Goal: Transaction & Acquisition: Purchase product/service

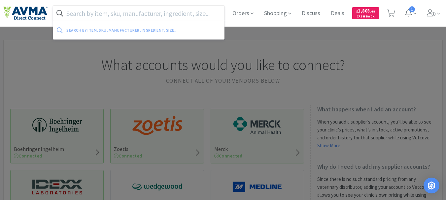
click at [163, 11] on input "text" at bounding box center [138, 13] width 171 height 15
paste input "030279"
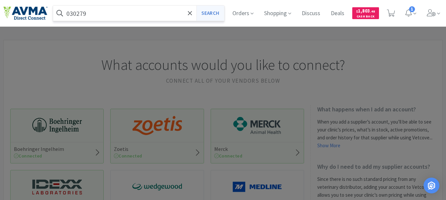
type input "030279"
click at [215, 14] on button "Search" at bounding box center [210, 13] width 27 height 15
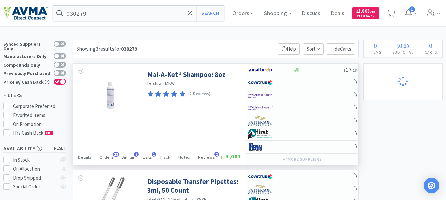
select select "4"
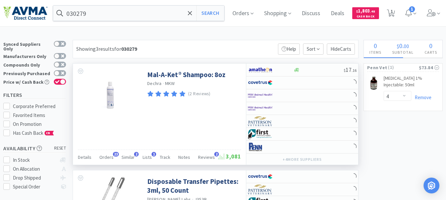
select select "1"
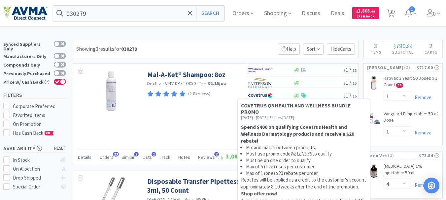
scroll to position [33, 0]
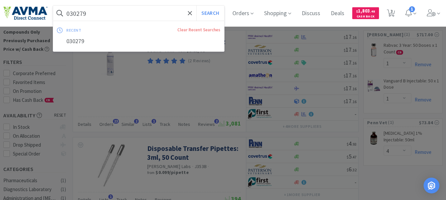
click at [152, 12] on input "030279" at bounding box center [138, 13] width 171 height 15
paste input "78013316"
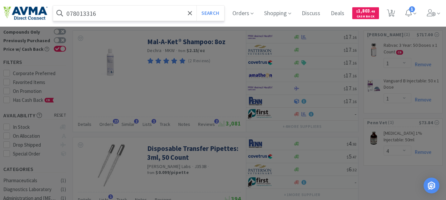
click at [197, 6] on button "Search" at bounding box center [210, 13] width 27 height 15
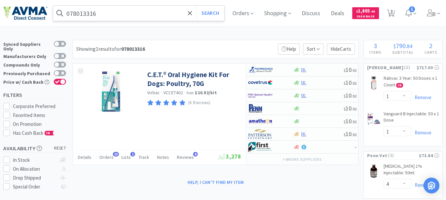
click at [134, 15] on input "078013316" at bounding box center [138, 13] width 171 height 15
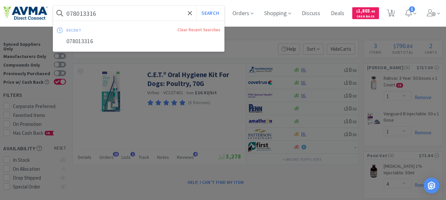
paste input "929495"
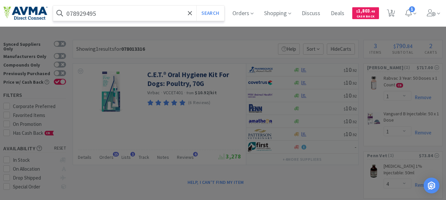
click at [197, 6] on button "Search" at bounding box center [210, 13] width 27 height 15
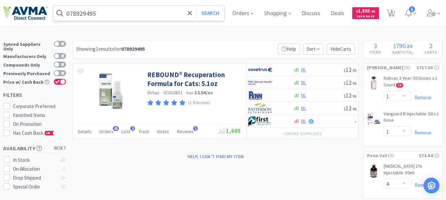
click at [100, 14] on input "078929495" at bounding box center [138, 13] width 171 height 15
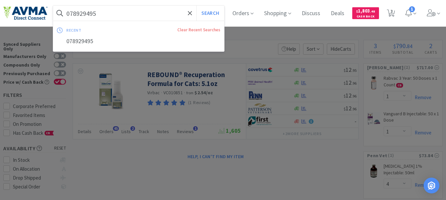
paste input "062295"
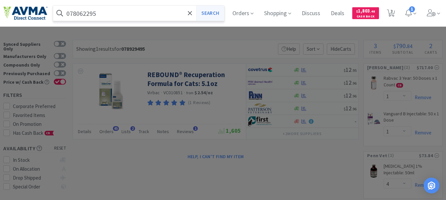
click at [216, 11] on button "Search" at bounding box center [210, 13] width 27 height 15
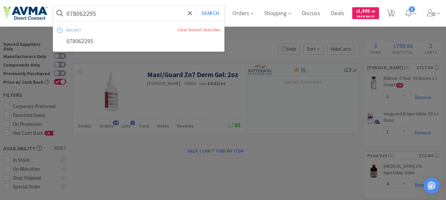
click at [101, 10] on input "078062295" at bounding box center [138, 13] width 171 height 15
paste input "MaxiGuard Zn7"
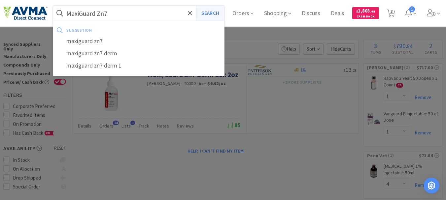
click at [210, 12] on button "Search" at bounding box center [210, 13] width 27 height 15
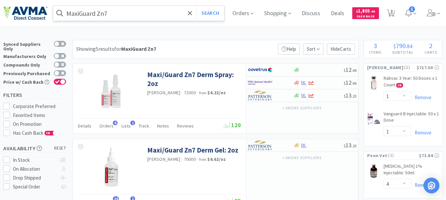
click at [140, 15] on input "MaxiGuard Zn7" at bounding box center [138, 13] width 171 height 15
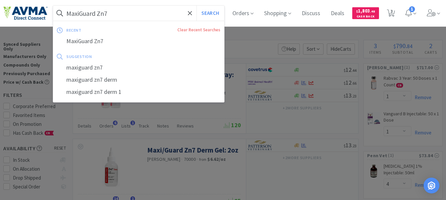
paste input "019476"
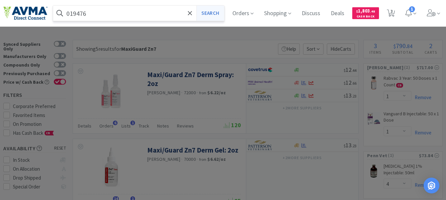
click at [211, 11] on button "Search" at bounding box center [210, 13] width 27 height 15
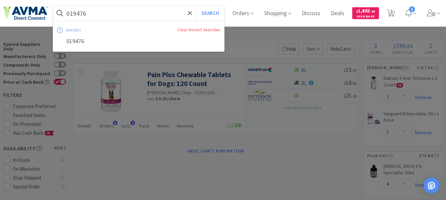
click at [122, 17] on input "019476" at bounding box center [138, 13] width 171 height 15
paste input "78013092"
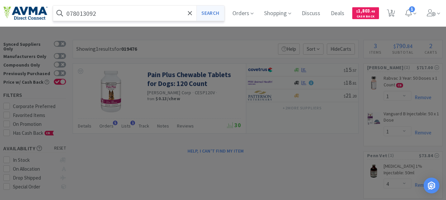
click at [220, 10] on button "Search" at bounding box center [210, 13] width 27 height 15
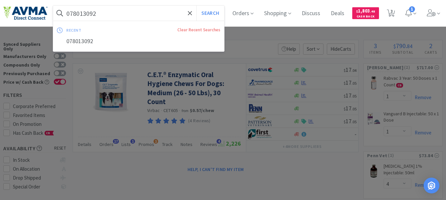
click at [128, 11] on input "078013092" at bounding box center [138, 13] width 171 height 15
paste input "225"
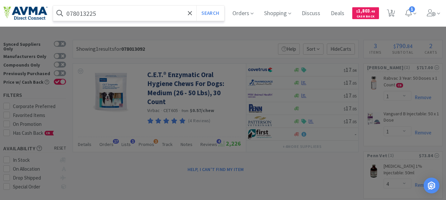
click at [197, 6] on button "Search" at bounding box center [210, 13] width 27 height 15
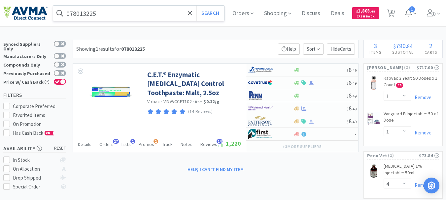
click at [137, 16] on input "078013225" at bounding box center [138, 13] width 171 height 15
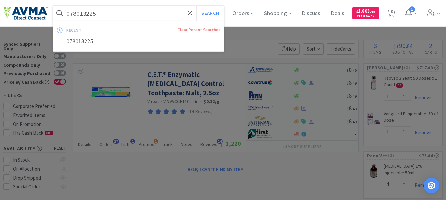
paste input "80531"
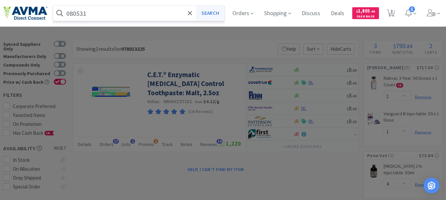
click at [223, 11] on button "Search" at bounding box center [210, 13] width 27 height 15
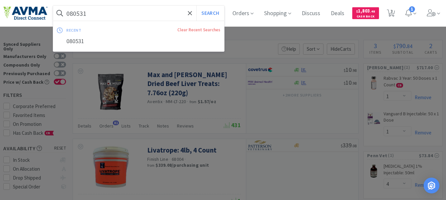
click at [119, 14] on input "080531" at bounding box center [138, 13] width 171 height 15
paste input "78940846"
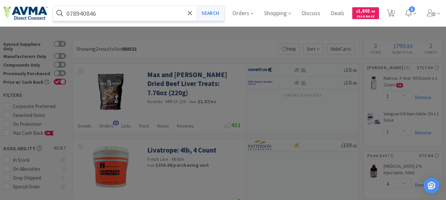
type input "078940846"
click at [211, 14] on button "Search" at bounding box center [210, 13] width 27 height 15
